Goal: Information Seeking & Learning: Compare options

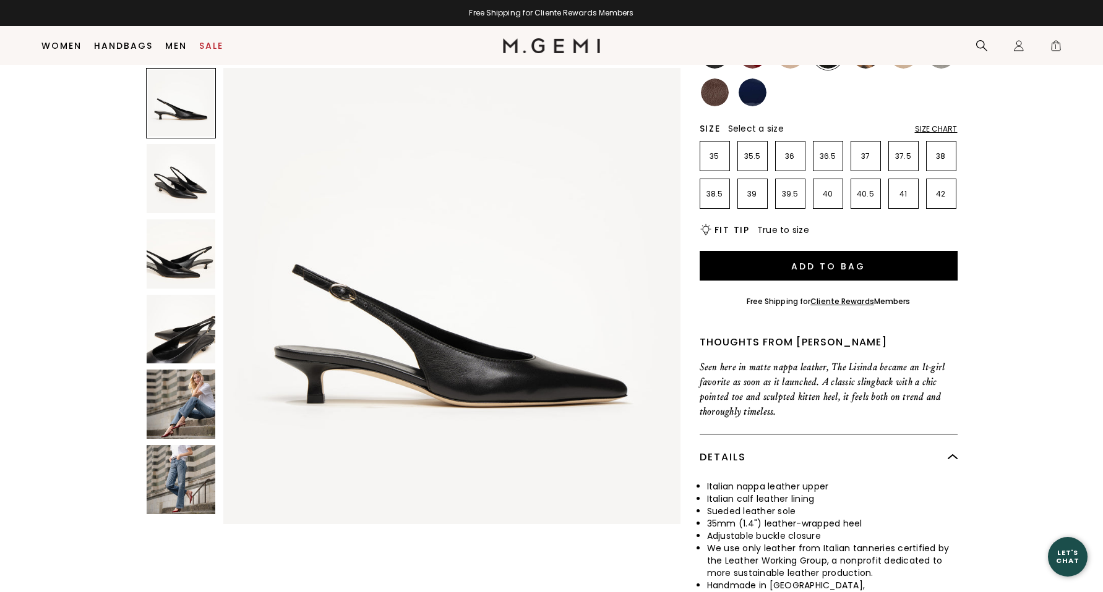
click at [179, 182] on img at bounding box center [181, 178] width 69 height 69
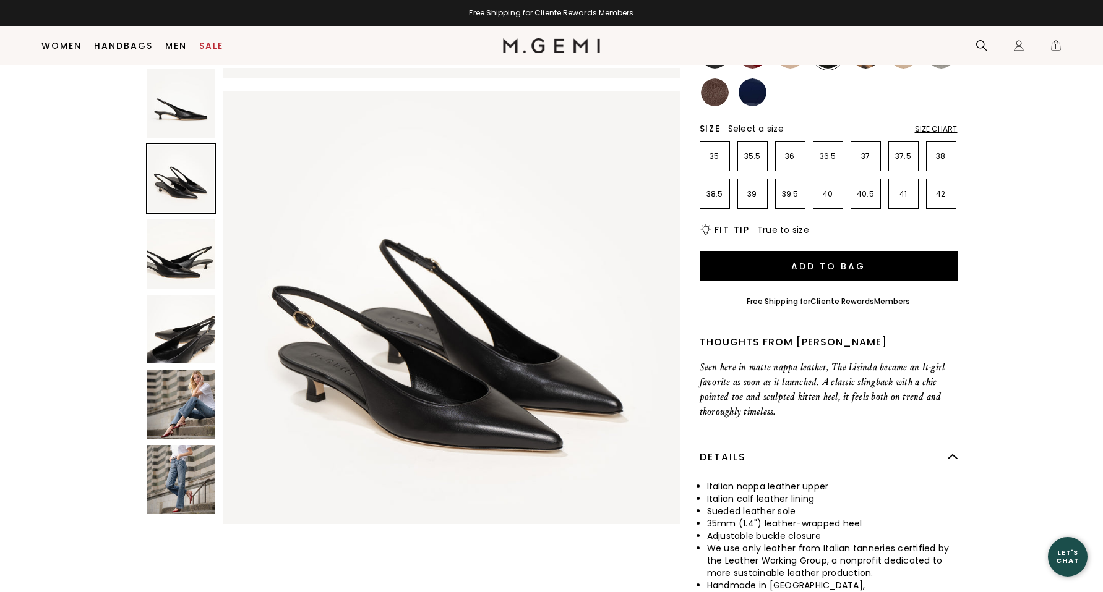
scroll to position [459, 0]
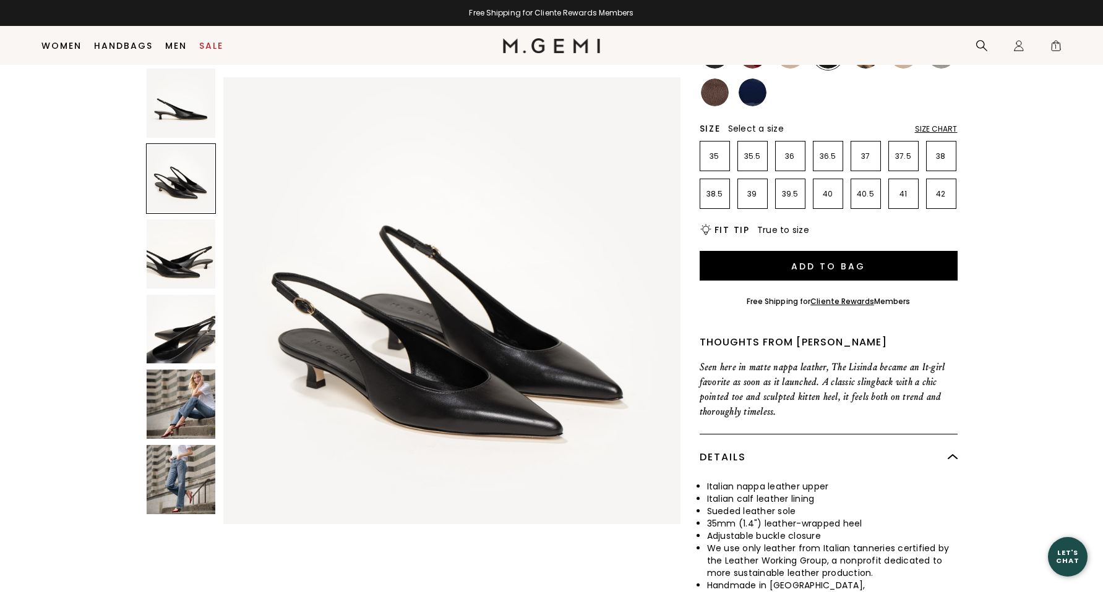
click at [176, 259] on img at bounding box center [181, 254] width 69 height 69
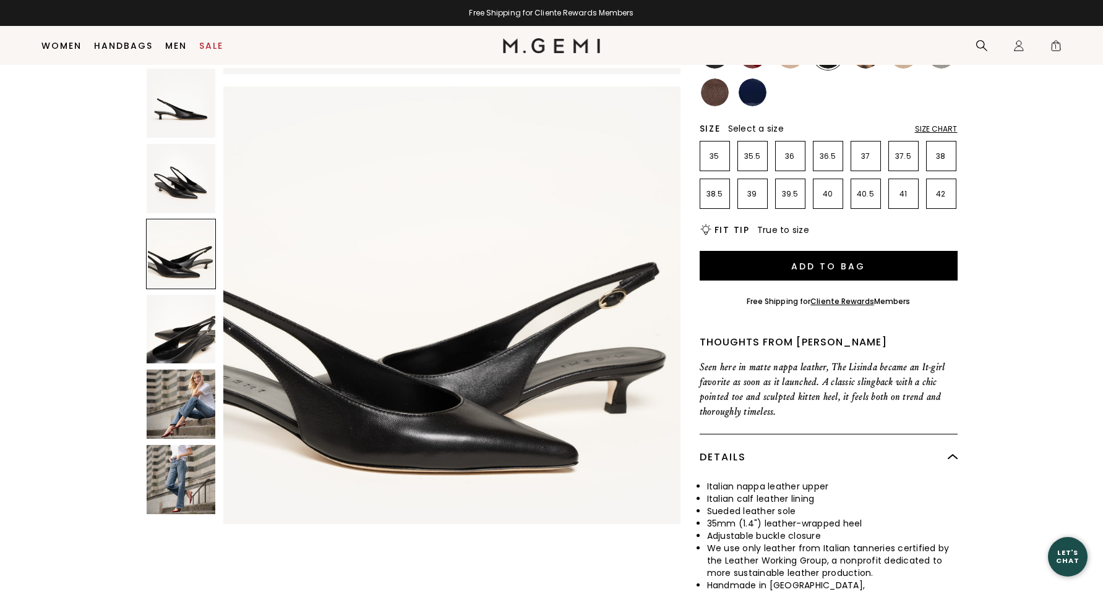
click at [168, 334] on img at bounding box center [181, 329] width 69 height 69
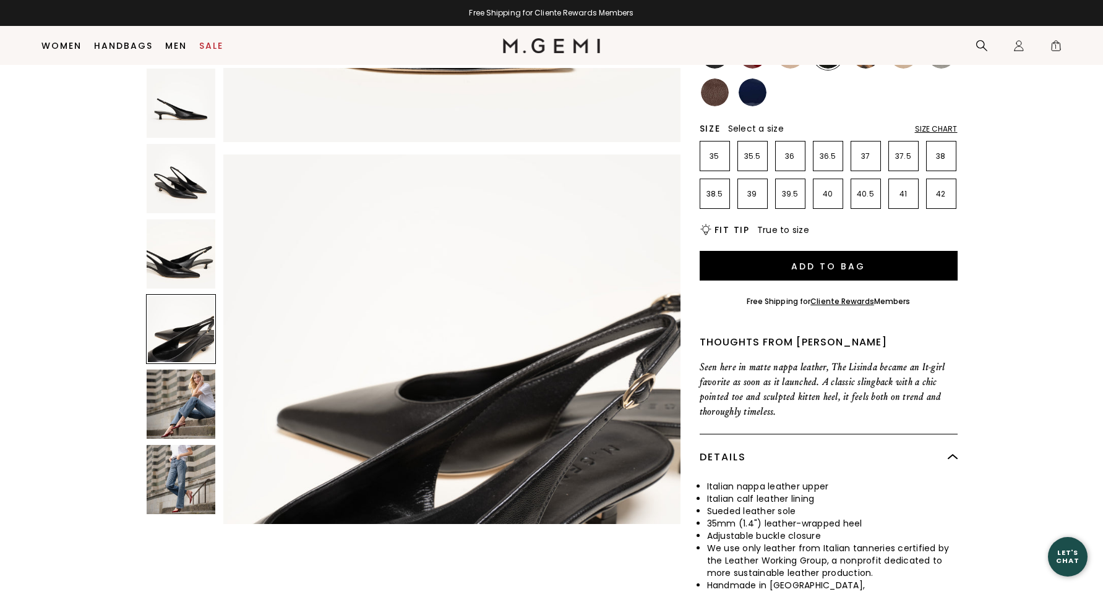
scroll to position [1378, 0]
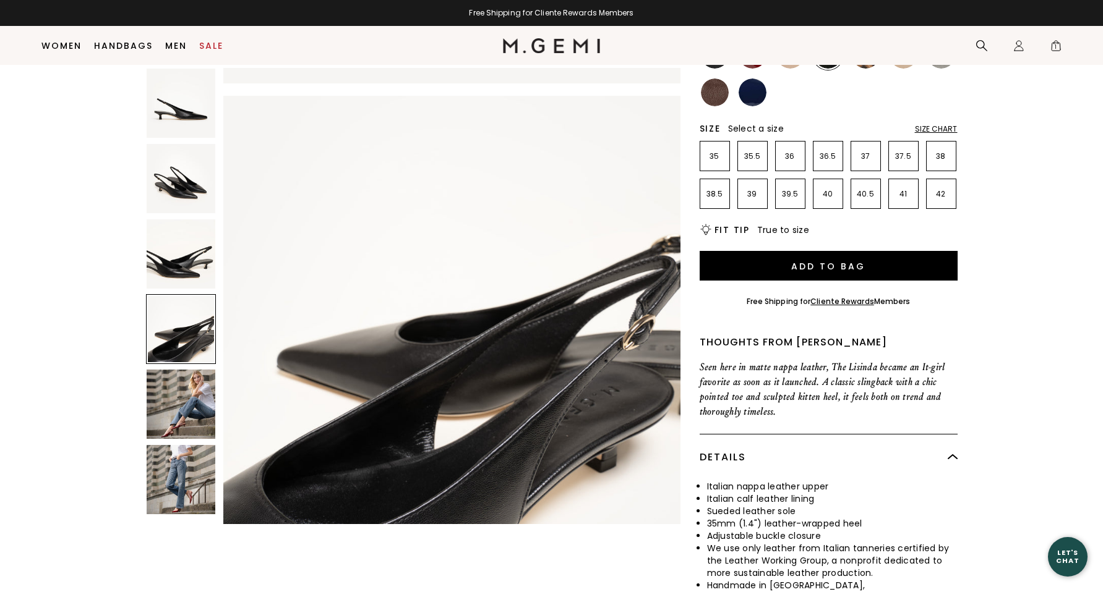
click at [182, 412] on img at bounding box center [181, 404] width 69 height 69
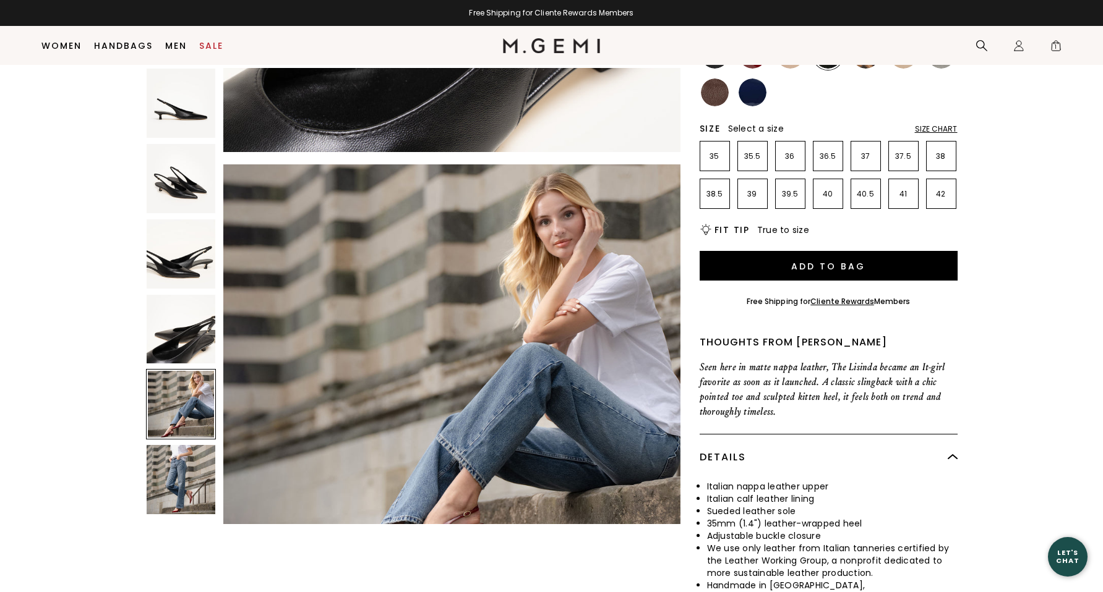
scroll to position [1839, 0]
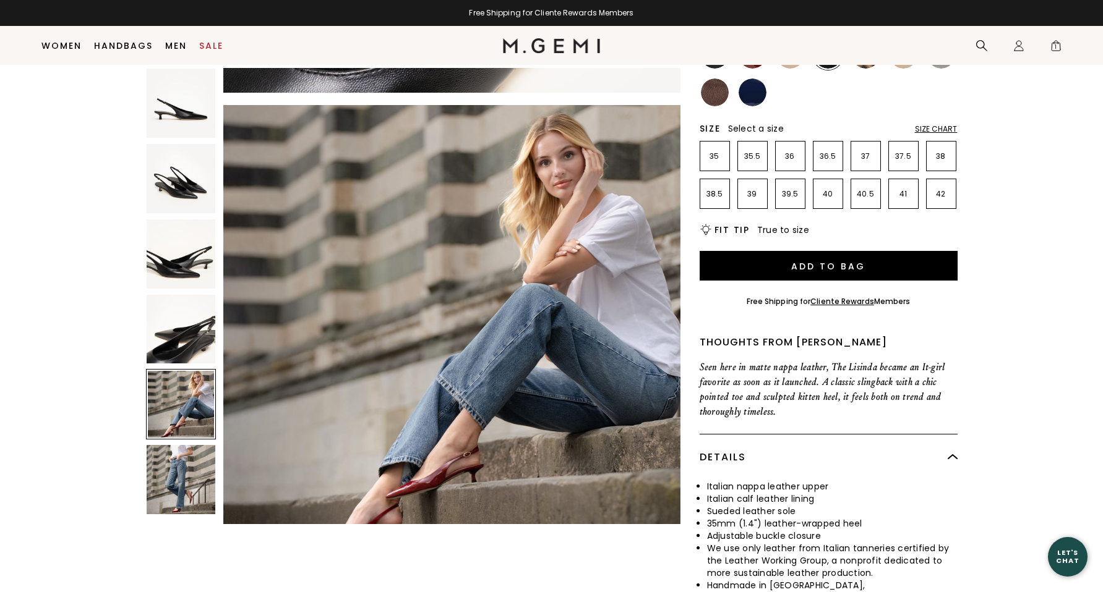
click at [762, 90] on img at bounding box center [752, 93] width 28 height 28
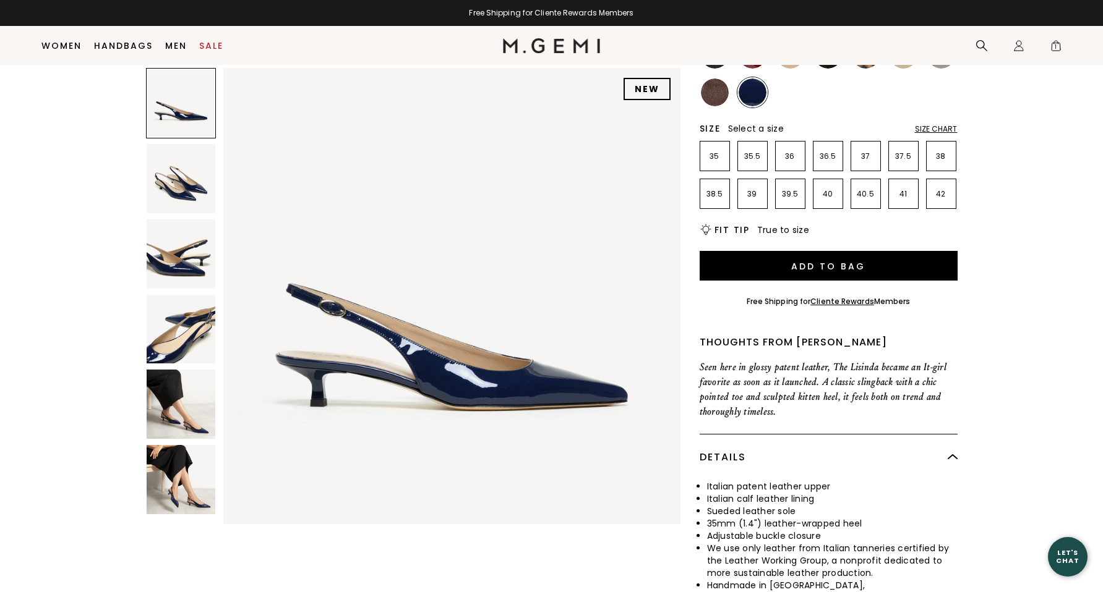
click at [175, 412] on img at bounding box center [181, 404] width 69 height 69
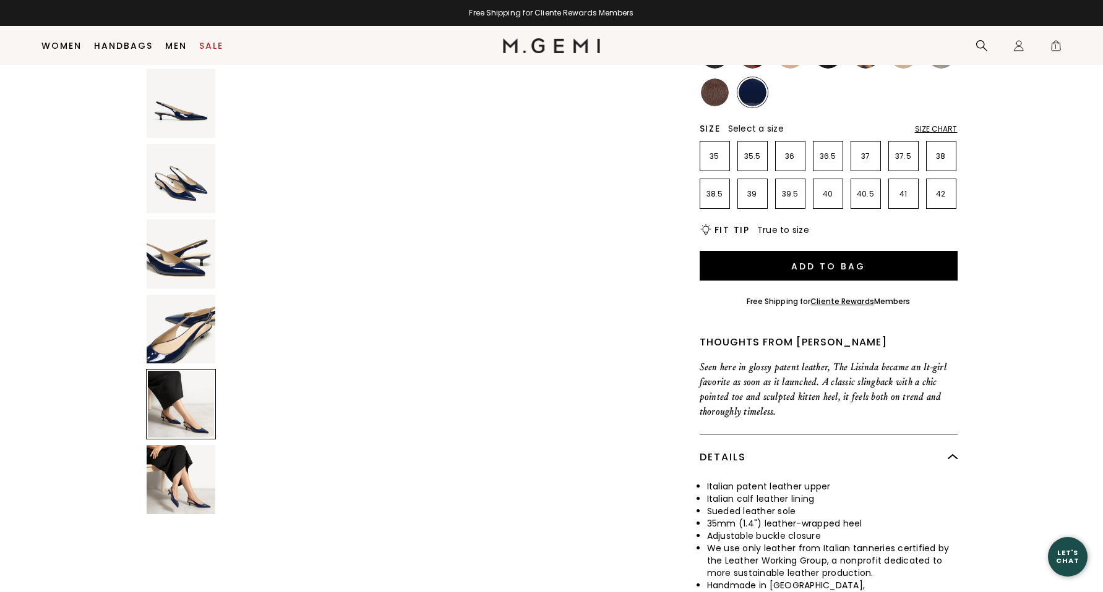
scroll to position [1839, 0]
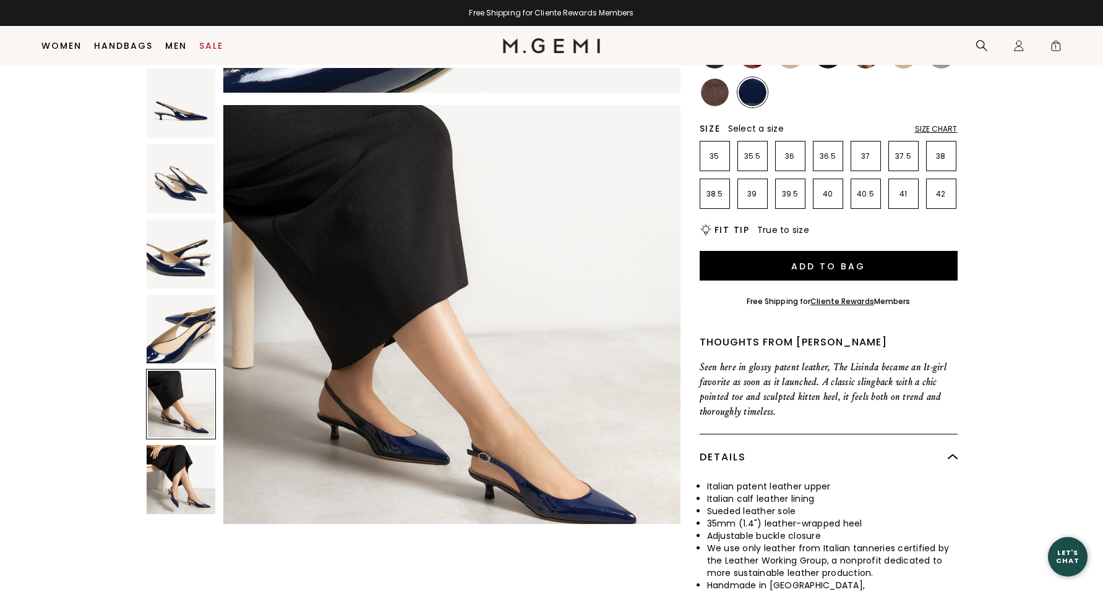
click at [187, 487] on img at bounding box center [181, 479] width 69 height 69
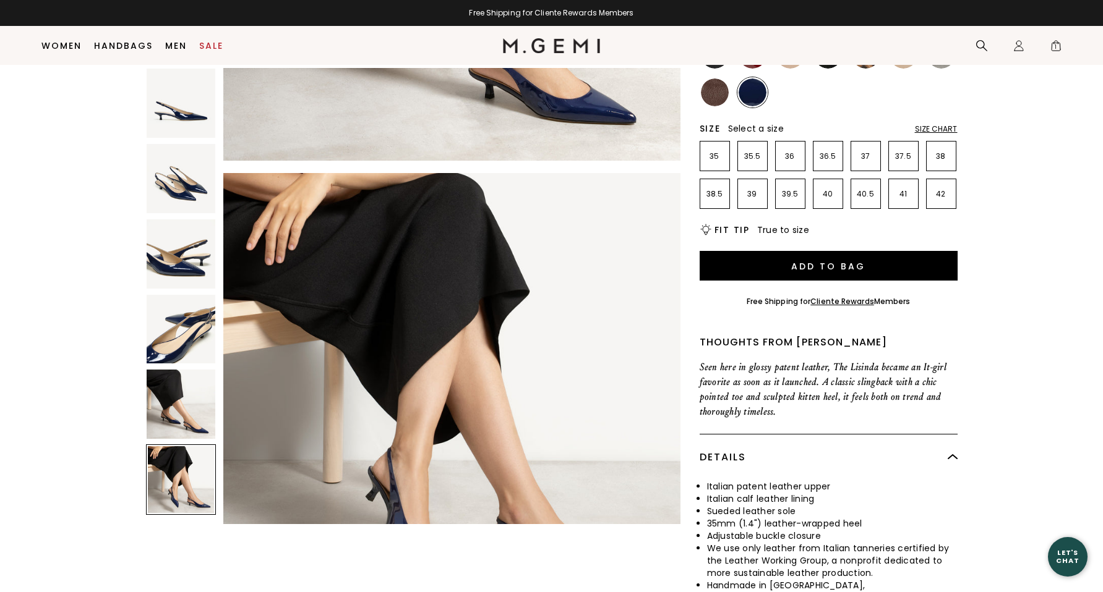
scroll to position [2298, 0]
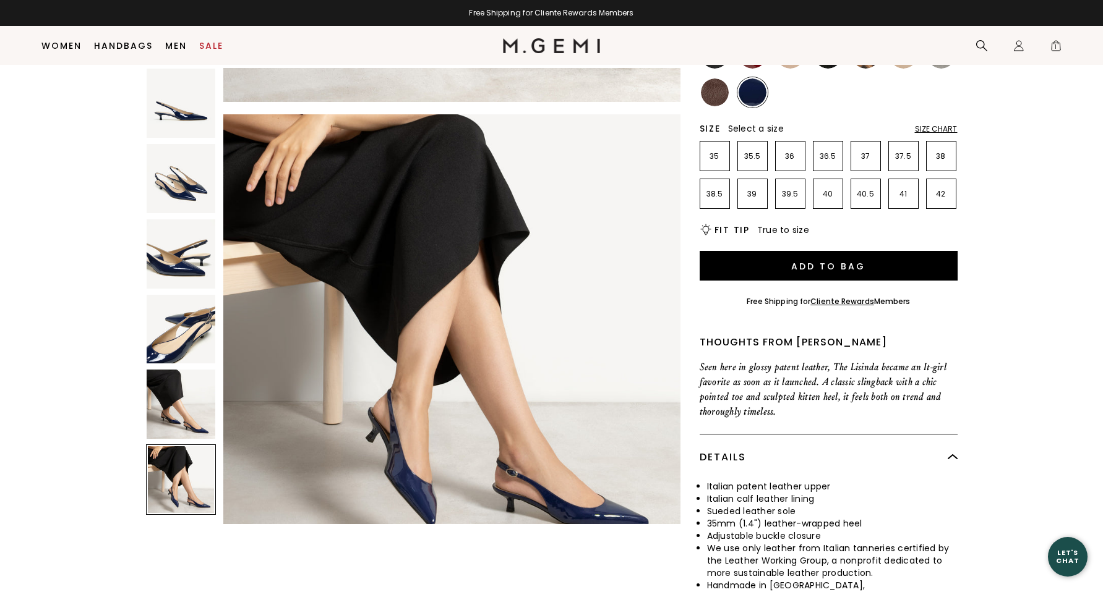
click at [712, 88] on img at bounding box center [715, 93] width 28 height 28
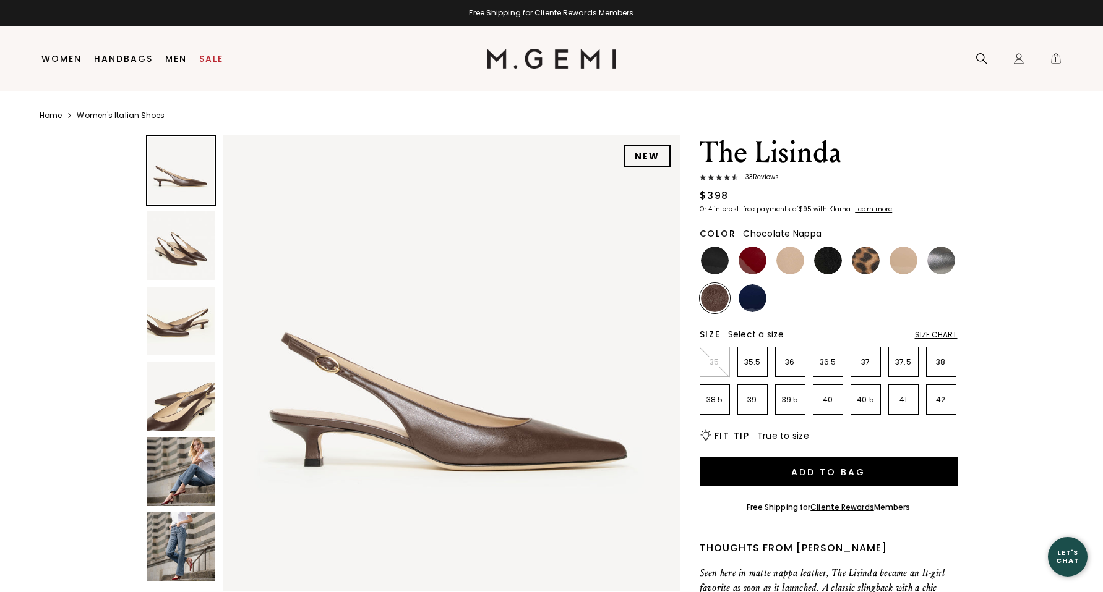
click at [943, 255] on img at bounding box center [941, 261] width 28 height 28
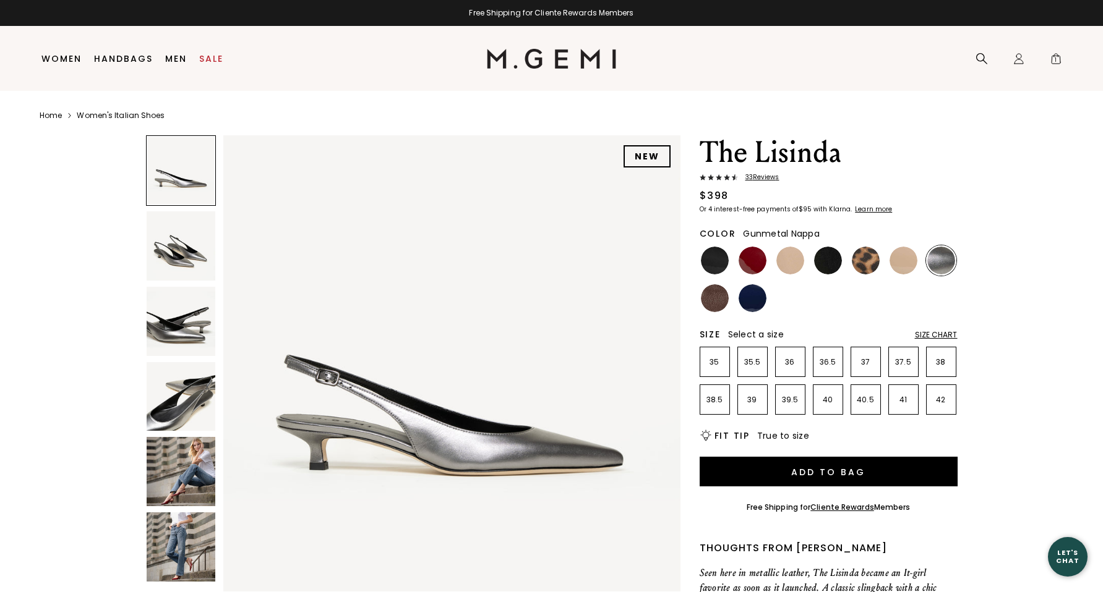
click at [920, 257] on ul at bounding box center [828, 280] width 258 height 68
click at [902, 258] on img at bounding box center [903, 261] width 28 height 28
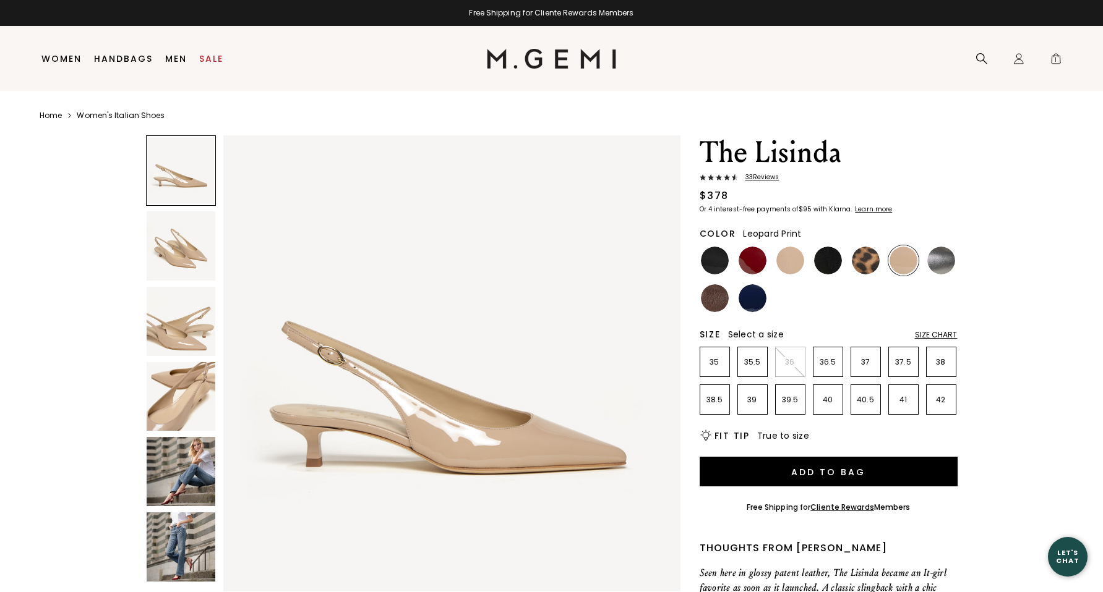
click at [878, 259] on img at bounding box center [866, 261] width 28 height 28
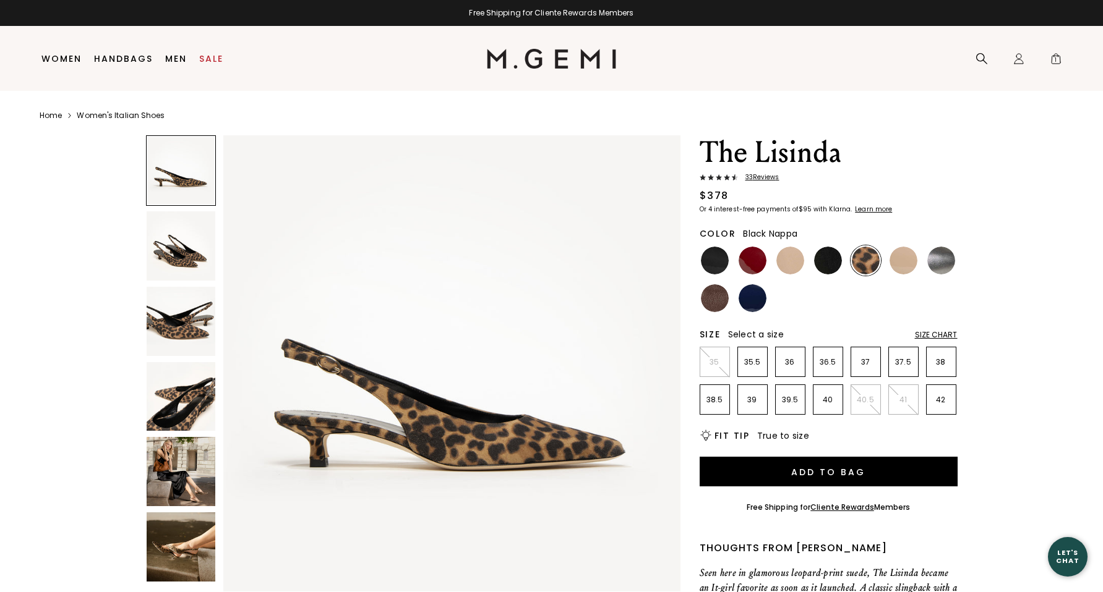
click at [819, 264] on img at bounding box center [828, 261] width 28 height 28
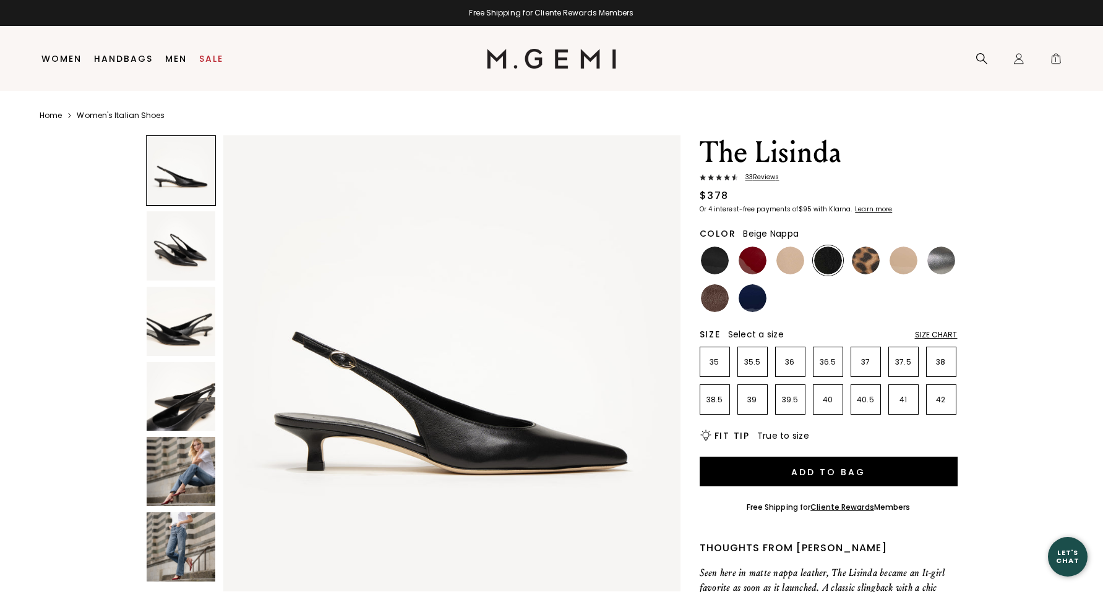
click at [791, 263] on img at bounding box center [790, 261] width 28 height 28
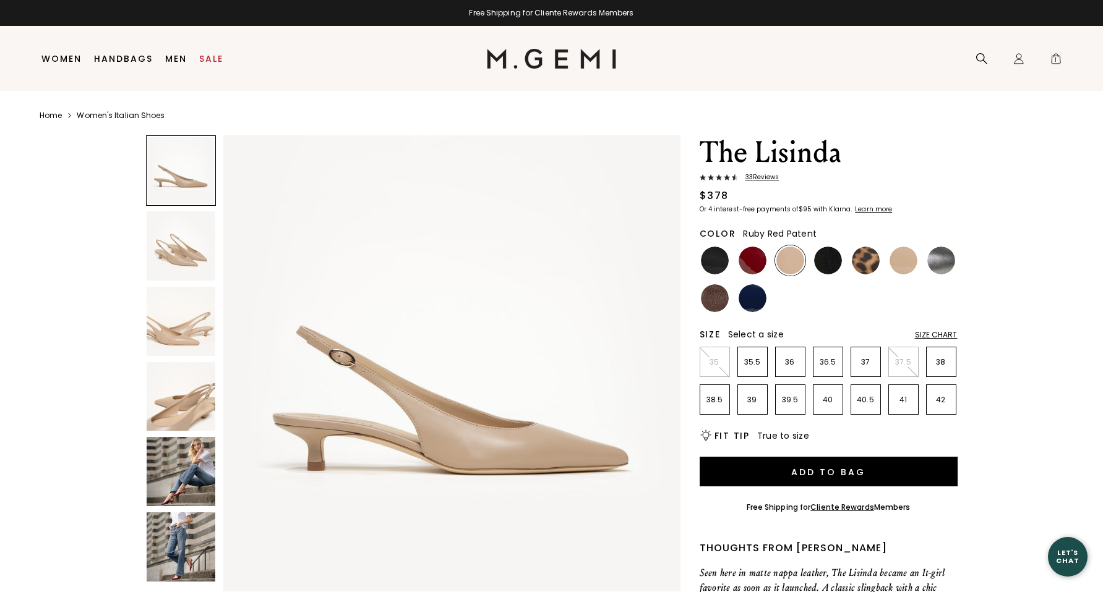
click at [754, 261] on img at bounding box center [752, 261] width 28 height 28
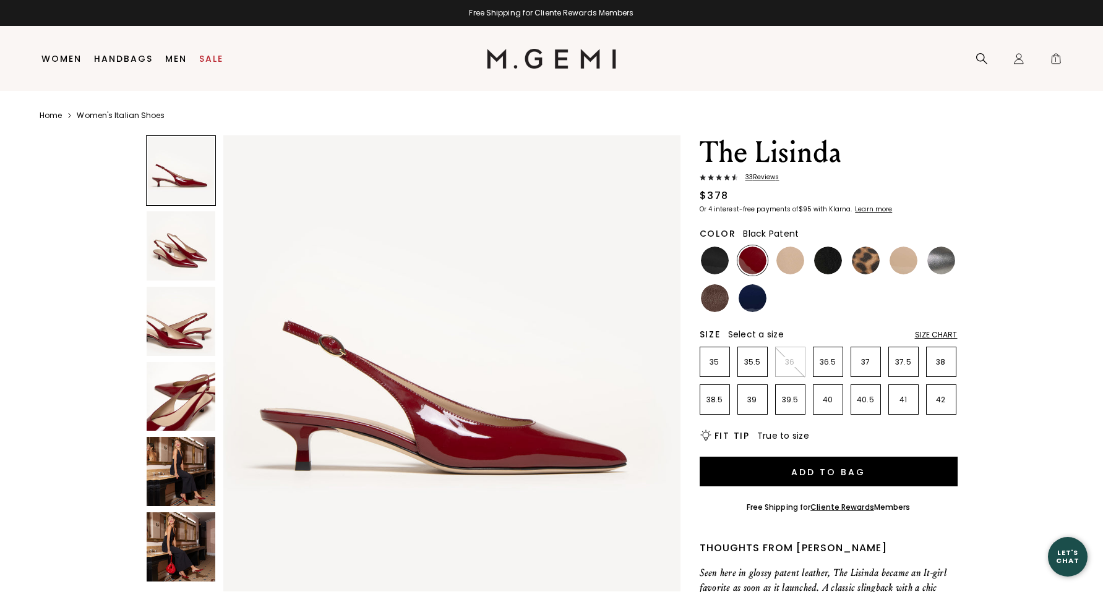
click at [718, 261] on img at bounding box center [715, 261] width 28 height 28
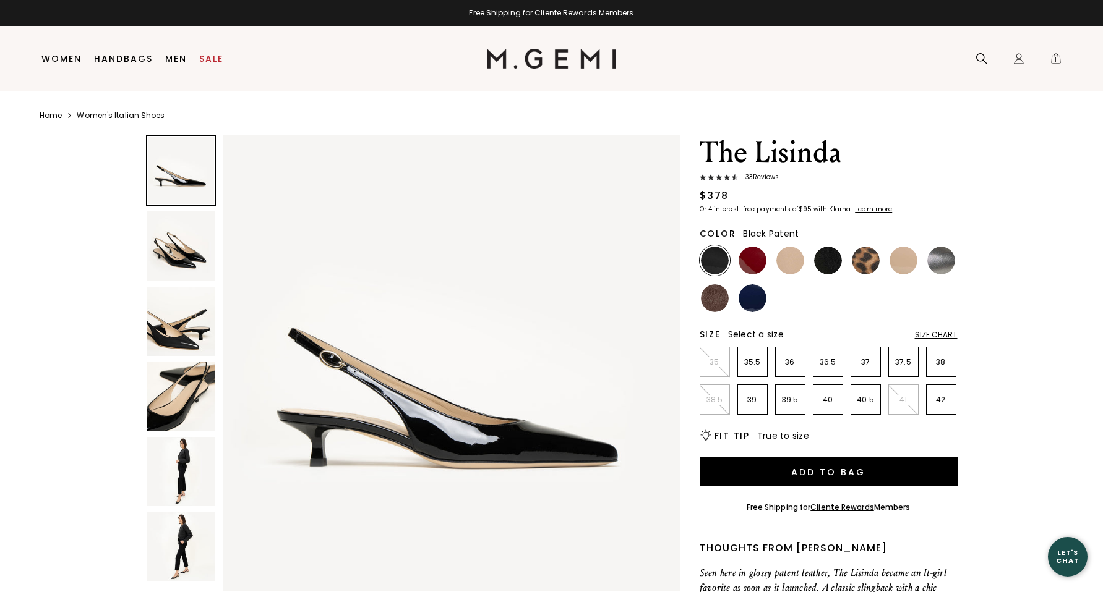
click at [167, 460] on img at bounding box center [181, 471] width 69 height 69
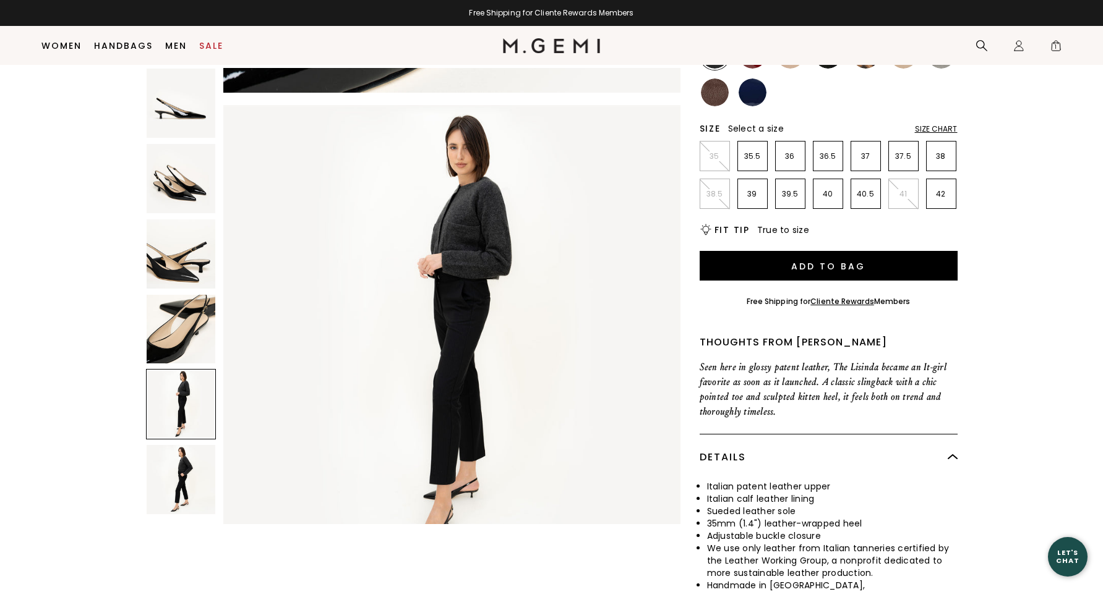
click at [165, 473] on img at bounding box center [181, 479] width 69 height 69
